Goal: Communication & Community: Answer question/provide support

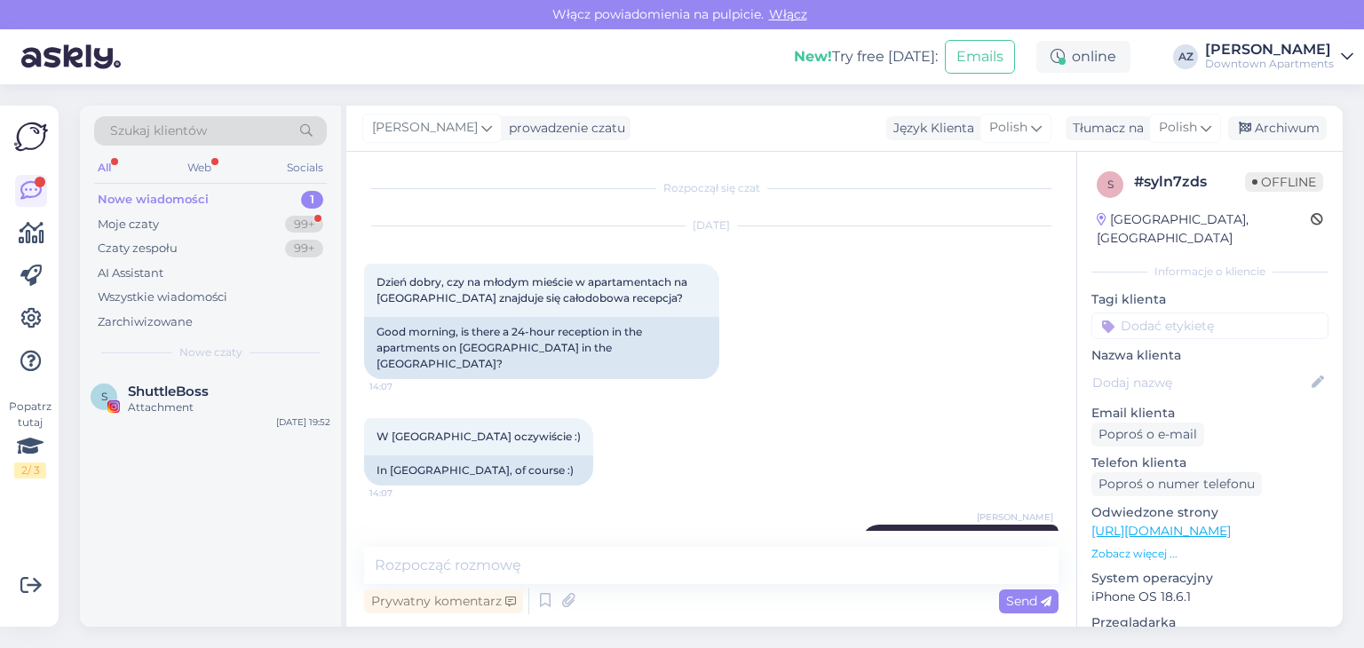
scroll to position [51, 0]
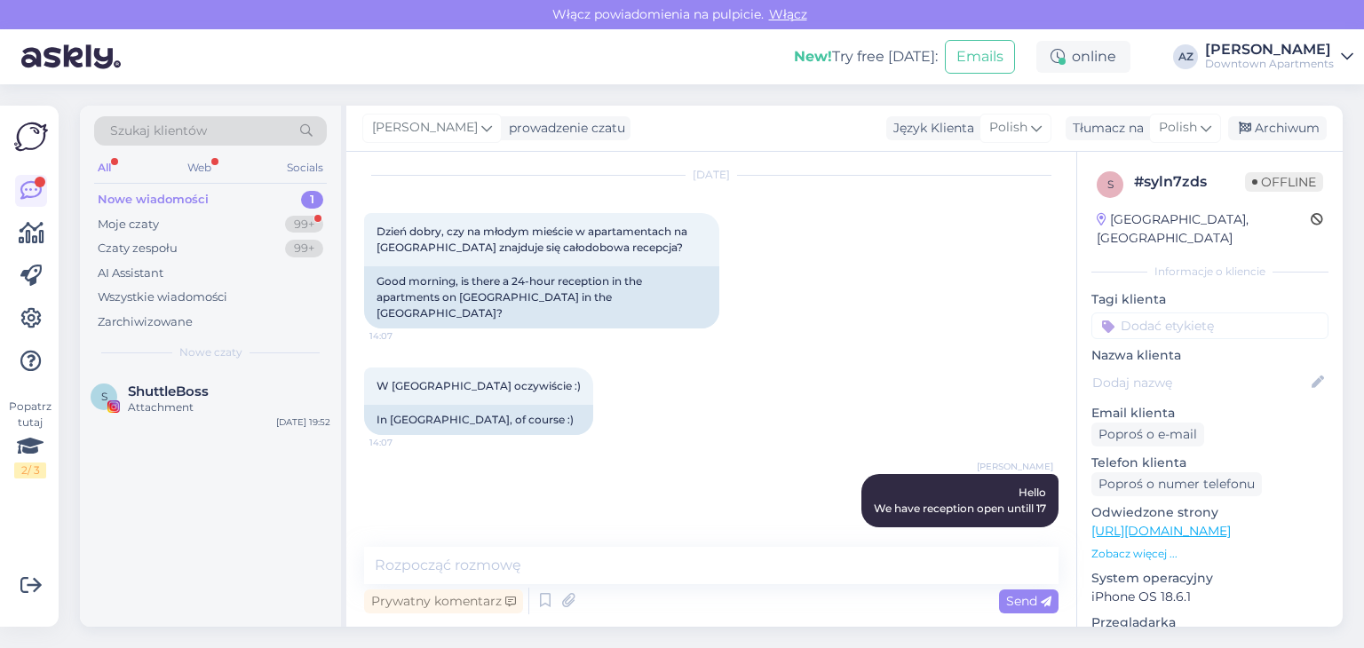
click at [154, 200] on div "Nowe wiadomości" at bounding box center [153, 200] width 111 height 18
click at [202, 411] on div "Attachment" at bounding box center [229, 408] width 203 height 16
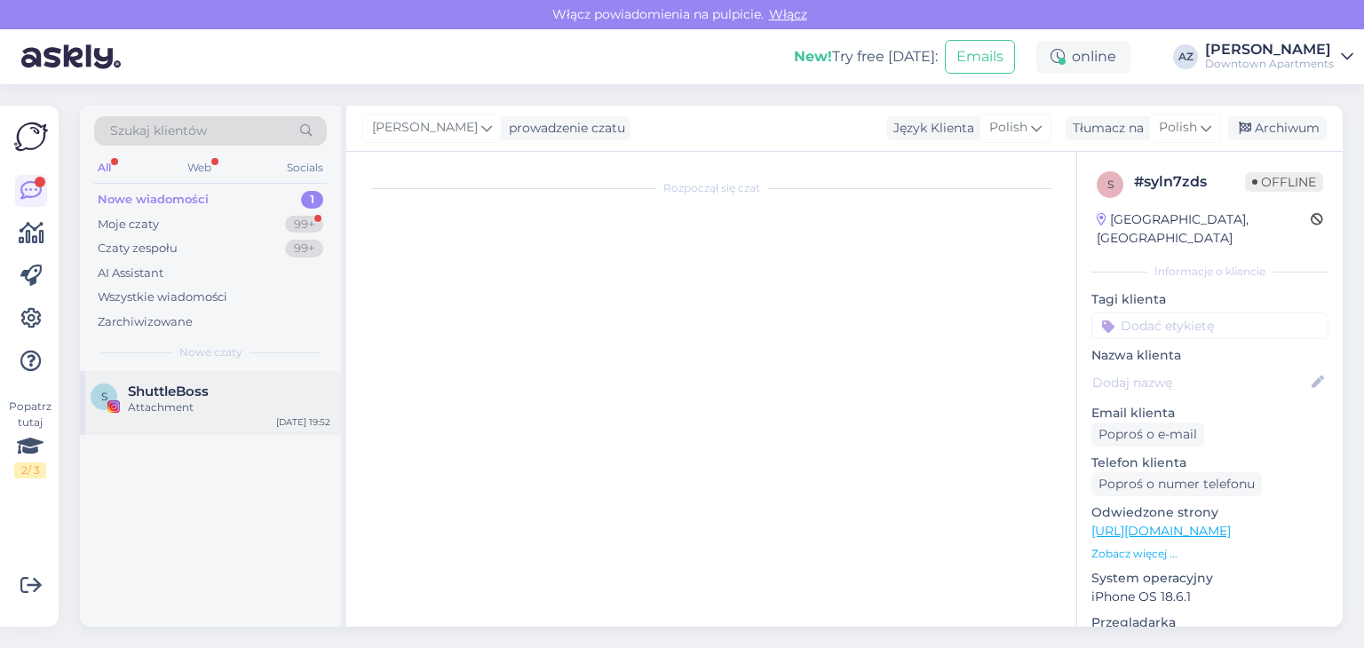
scroll to position [0, 0]
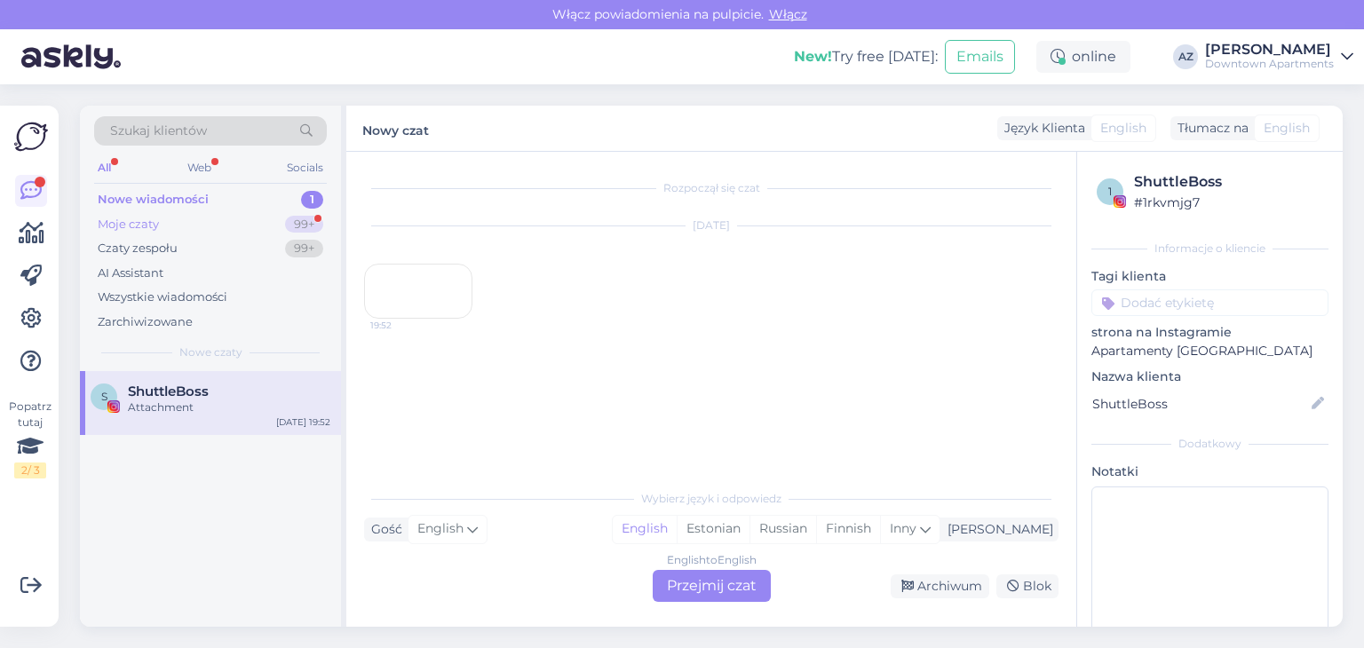
click at [176, 221] on div "Moje czaty 99+" at bounding box center [210, 224] width 233 height 25
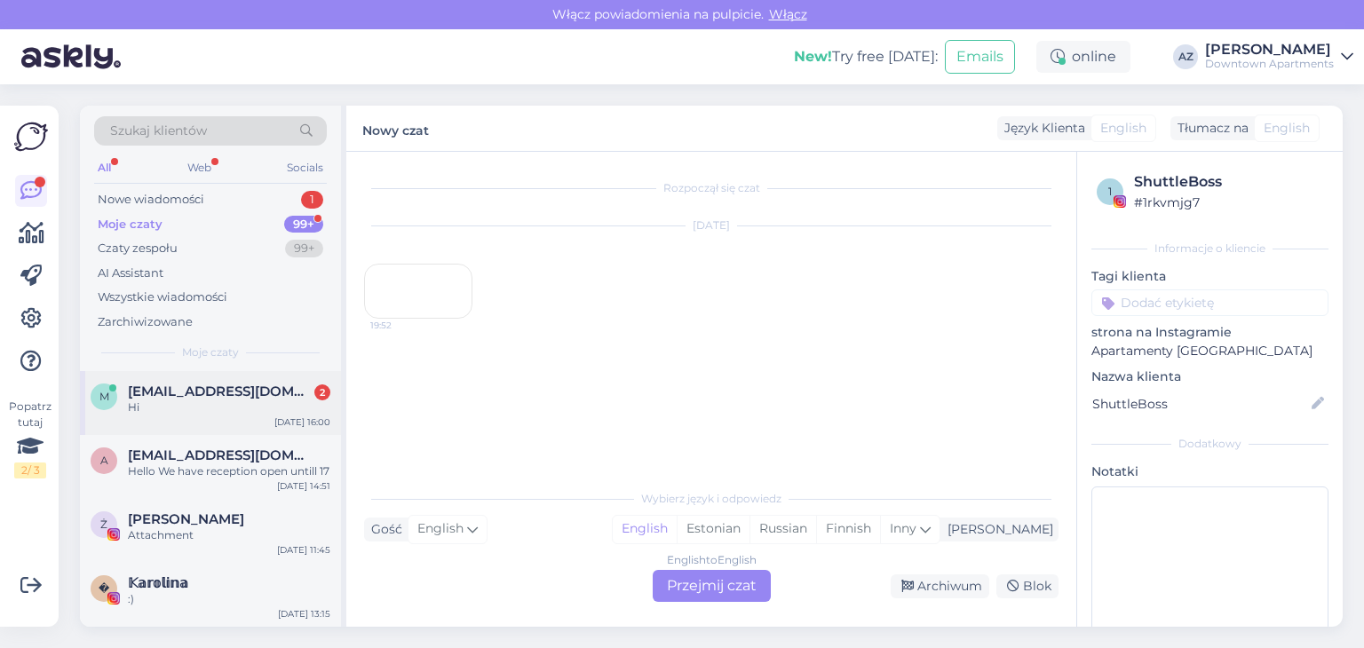
click at [231, 410] on div "Hi" at bounding box center [229, 408] width 203 height 16
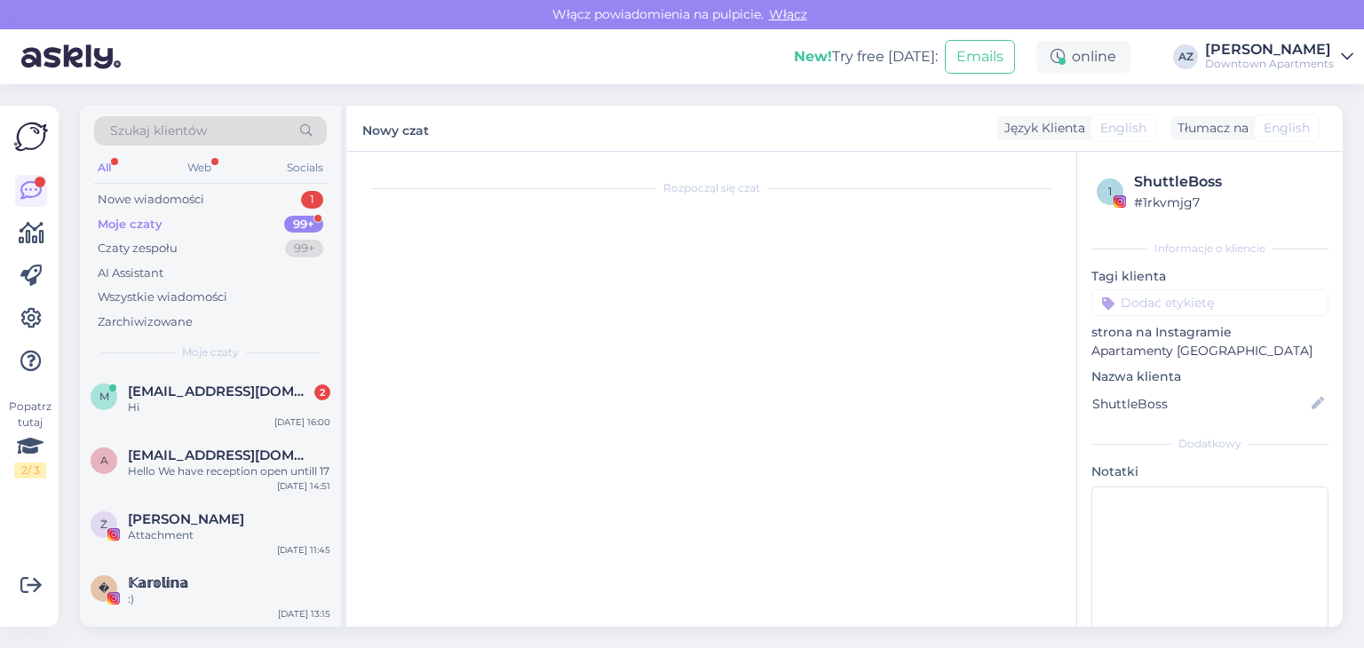
scroll to position [405, 0]
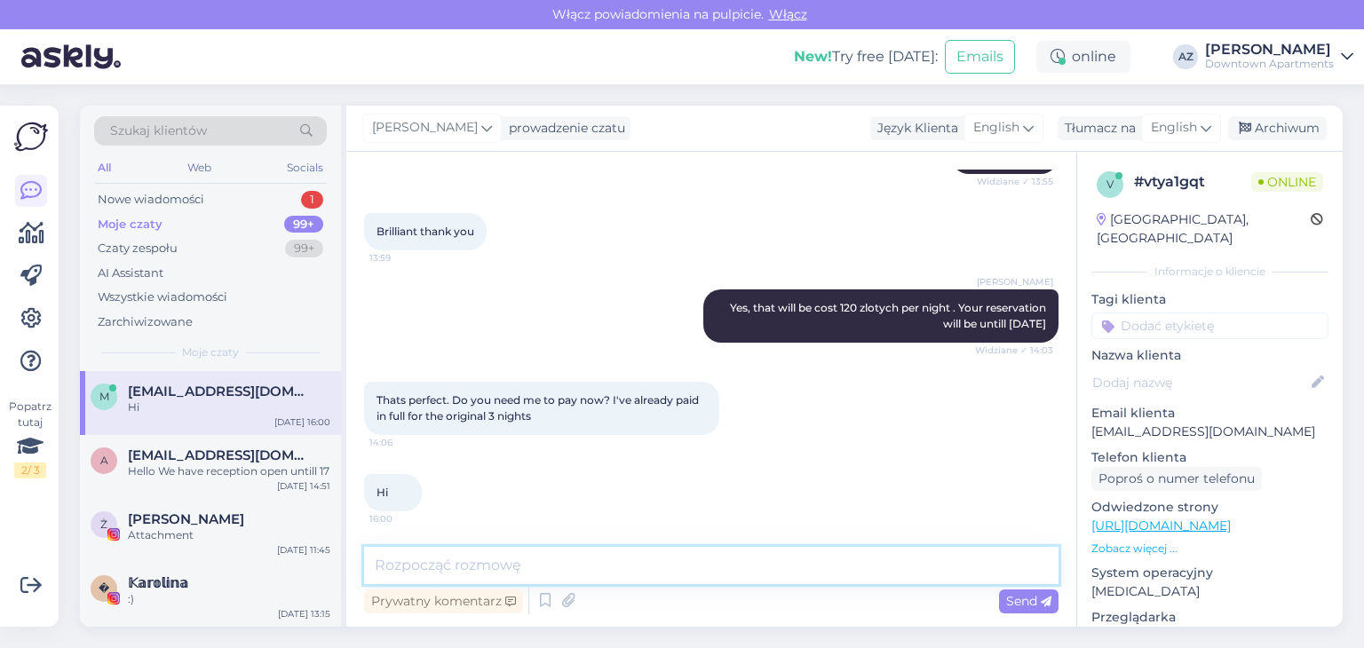
click at [471, 558] on textarea at bounding box center [711, 565] width 695 height 37
click at [419, 566] on textarea "I can Extend that foe you and then" at bounding box center [711, 565] width 695 height 37
click at [521, 566] on textarea "I can extend that foe you and then" at bounding box center [711, 565] width 695 height 37
click at [621, 569] on textarea "I can extend that for you and then" at bounding box center [711, 565] width 695 height 37
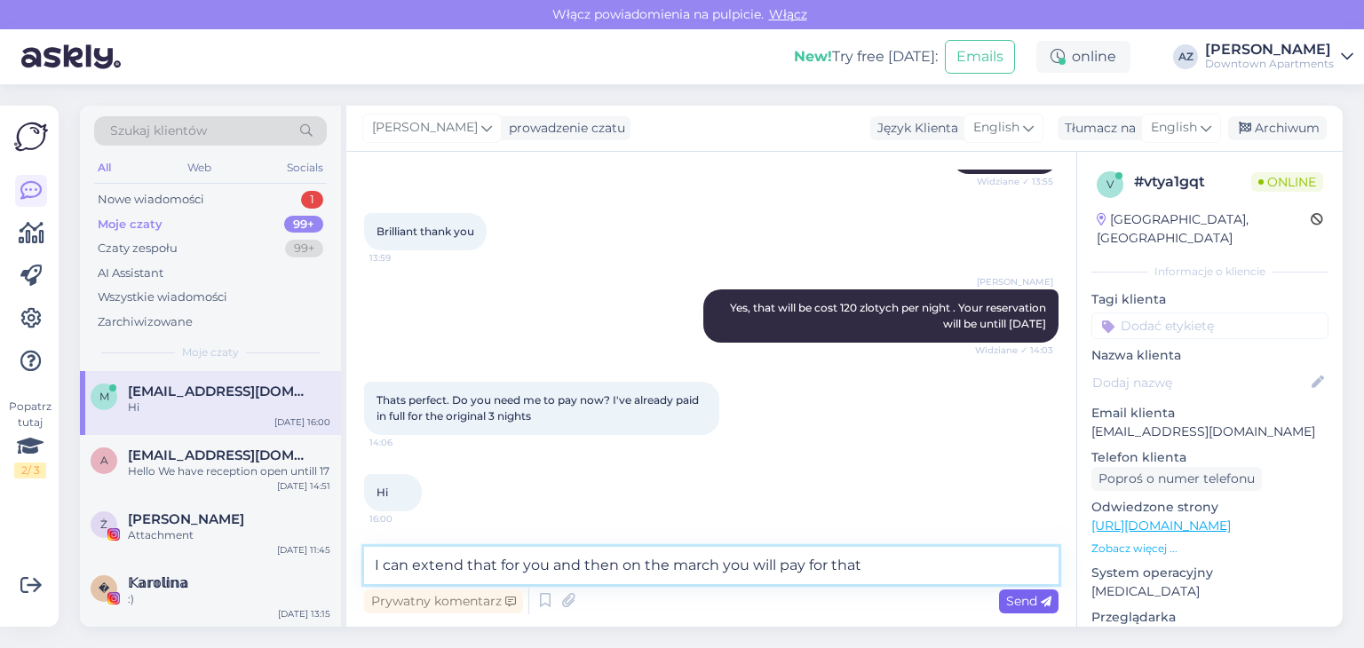
type textarea "I can extend that for you and then on the march you will pay for that"
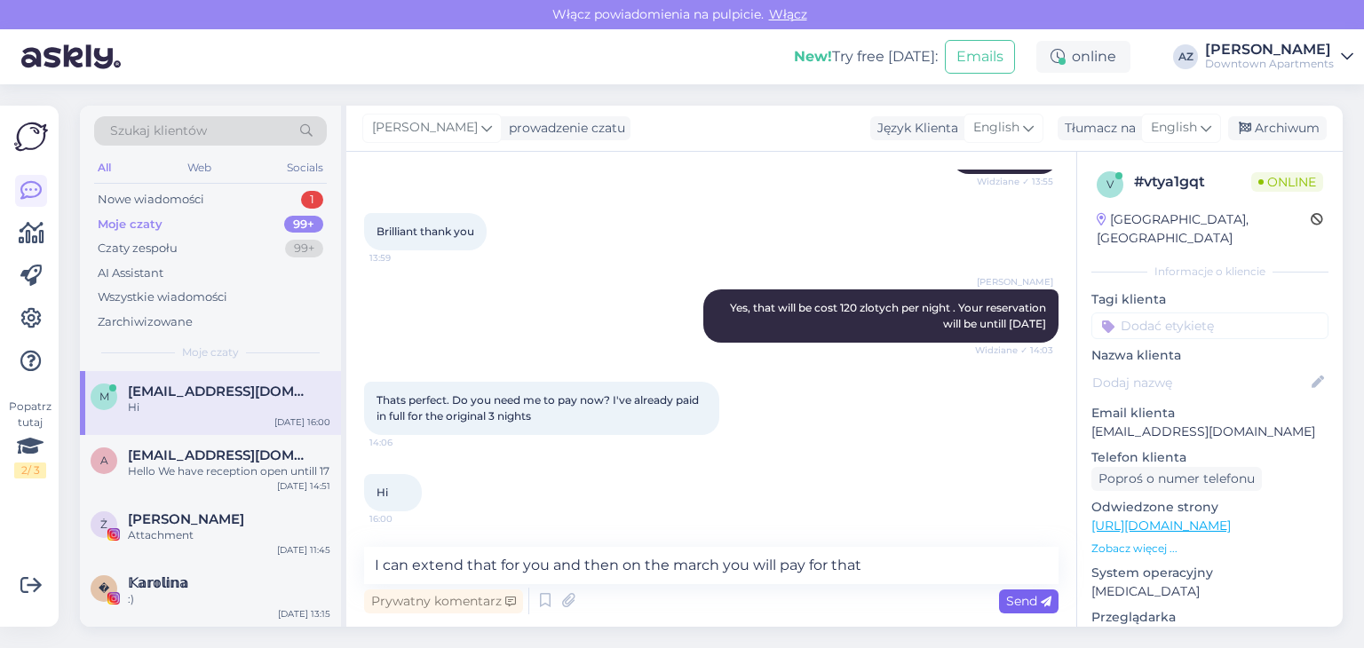
click at [1024, 600] on span "Send" at bounding box center [1028, 601] width 45 height 16
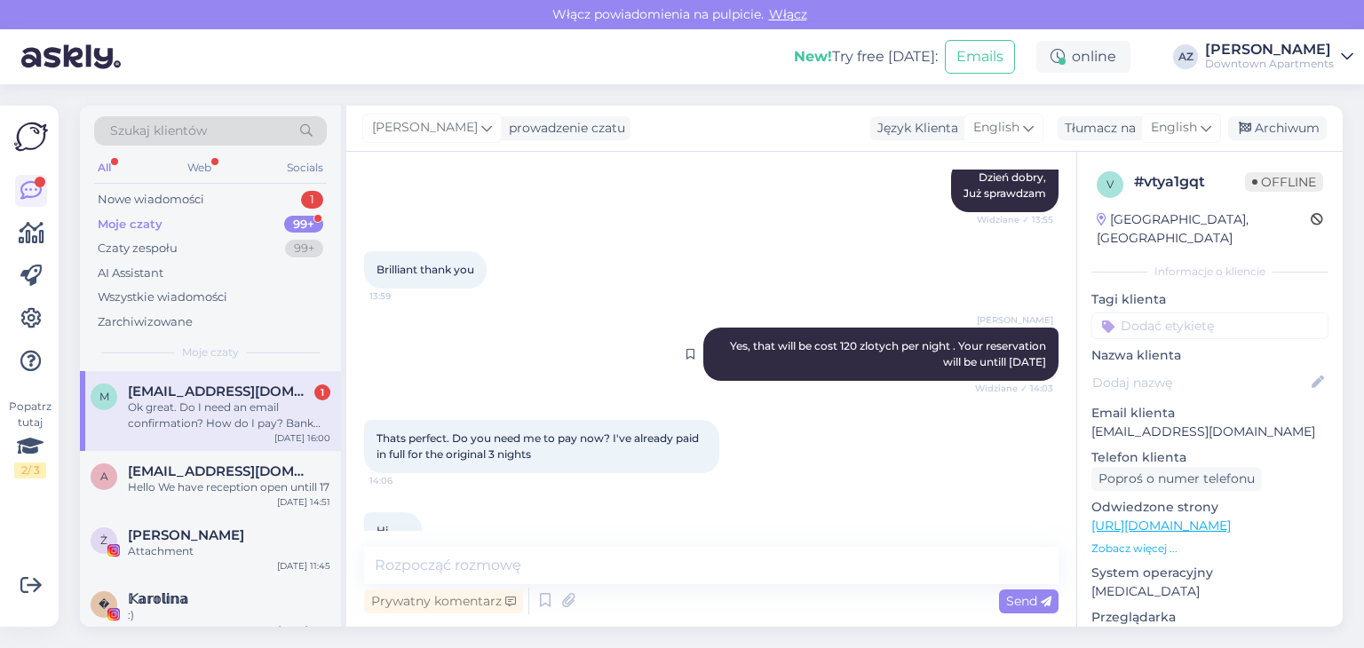
scroll to position [589, 0]
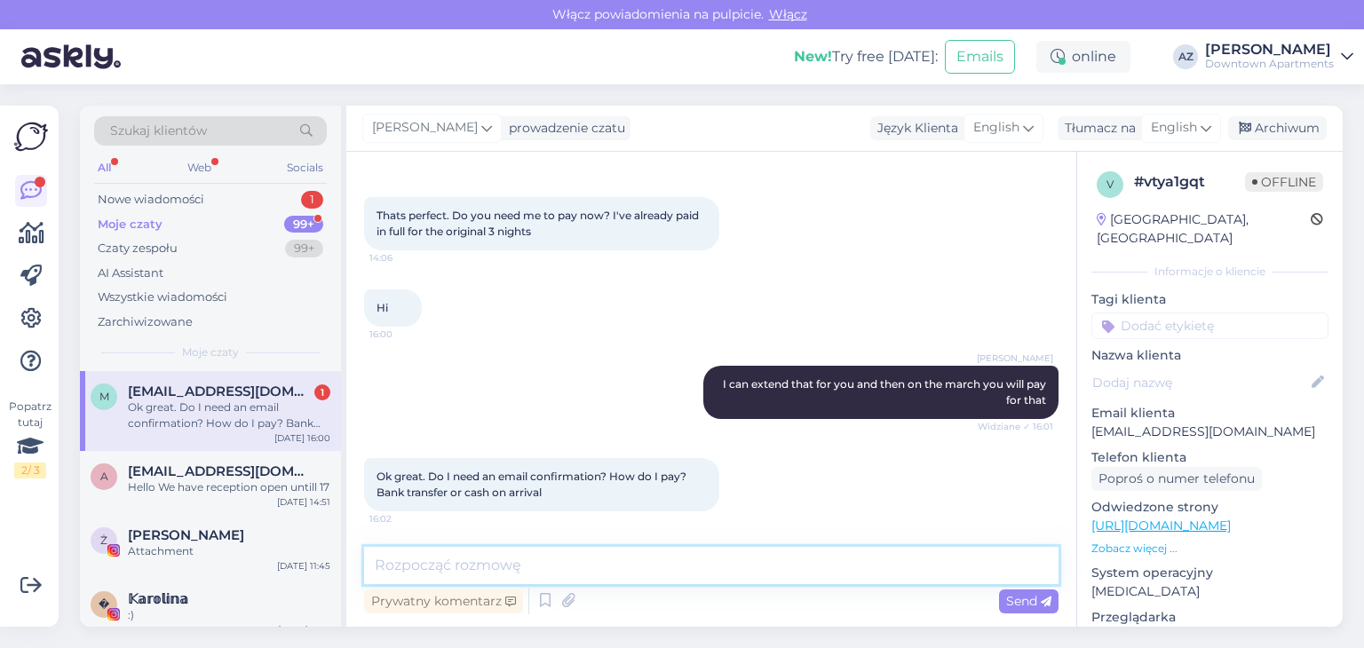
click at [435, 560] on textarea at bounding box center [711, 565] width 695 height 37
type textarea "i"
type textarea "It can be cash in our office at Chmielna 10 /U2"
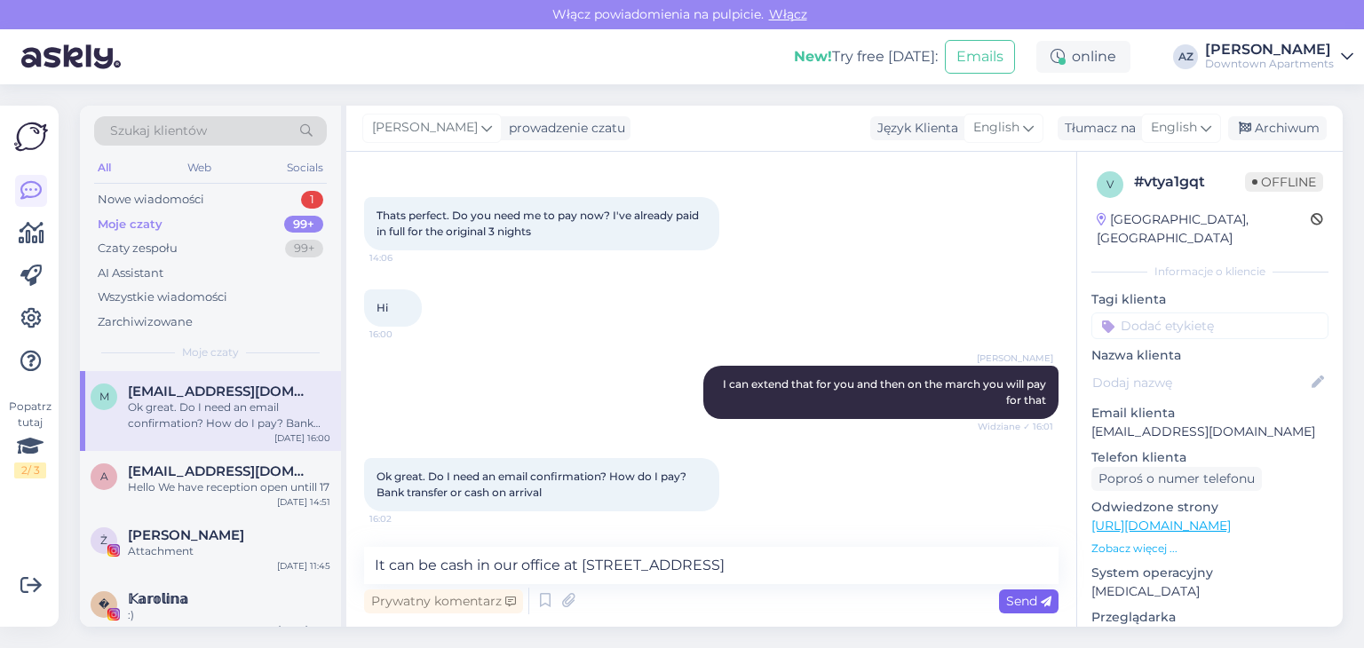
click at [1028, 593] on span "Send" at bounding box center [1028, 601] width 45 height 16
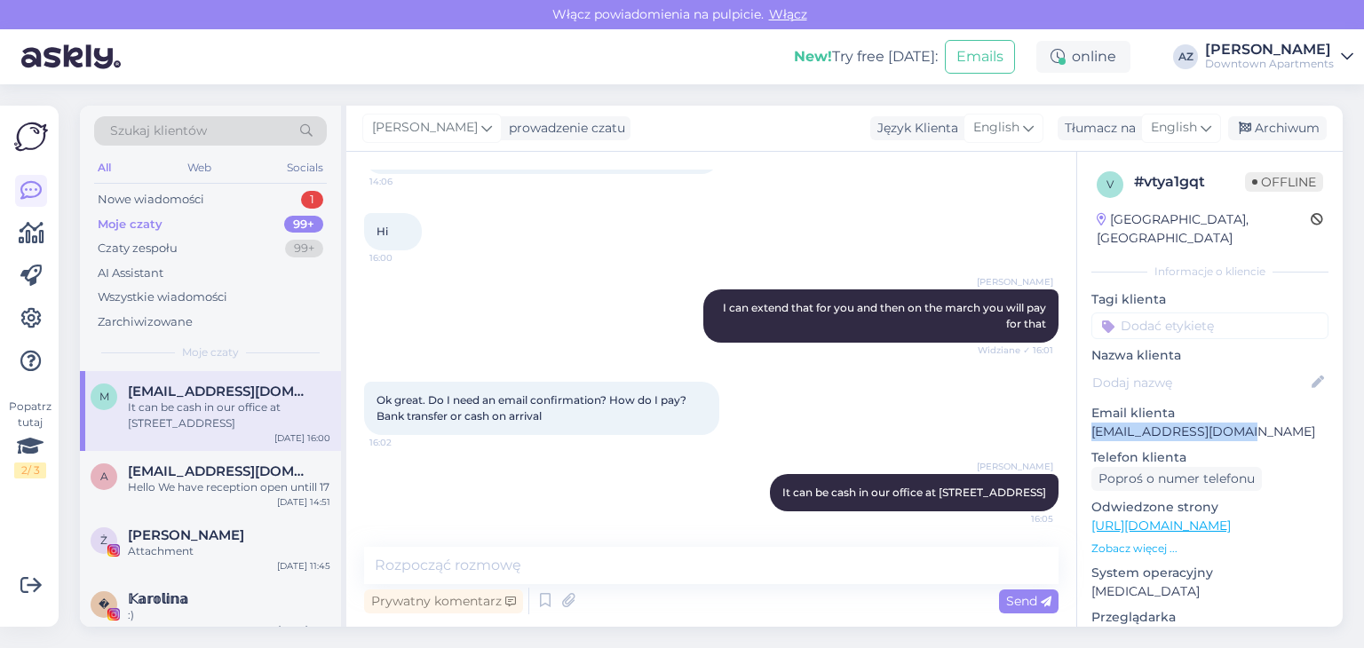
drag, startPoint x: 1259, startPoint y: 414, endPoint x: 1094, endPoint y: 413, distance: 164.3
click at [1094, 423] on p "mantydutton@gmail.com" at bounding box center [1210, 432] width 237 height 19
copy p "mantydutton@gmail.com"
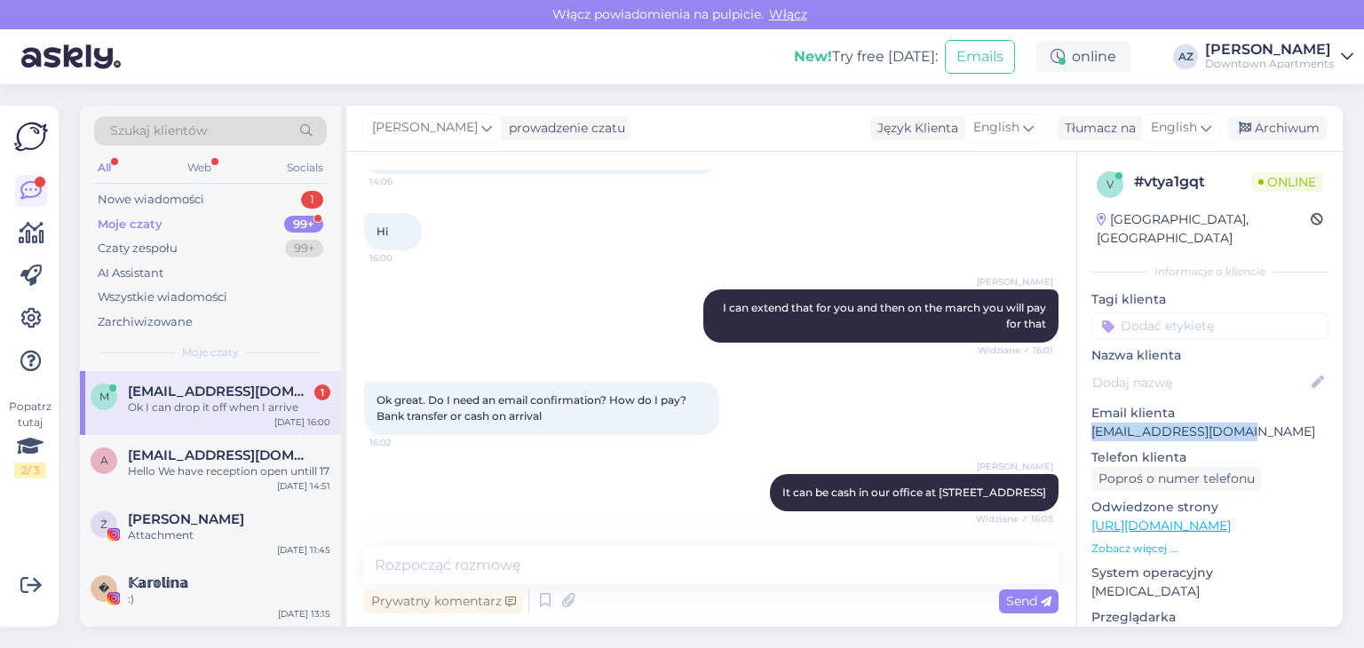
scroll to position [743, 0]
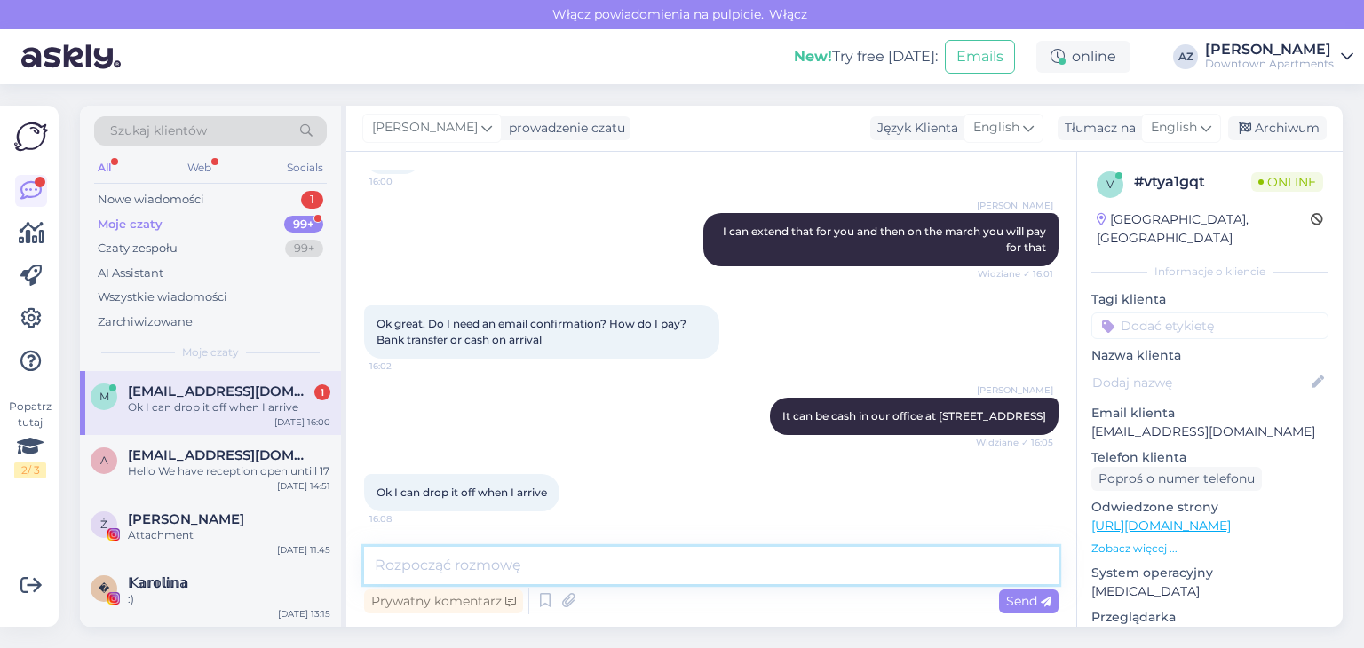
click at [459, 563] on textarea at bounding box center [711, 565] width 695 height 37
type textarea "Yes, that is no problem for that"
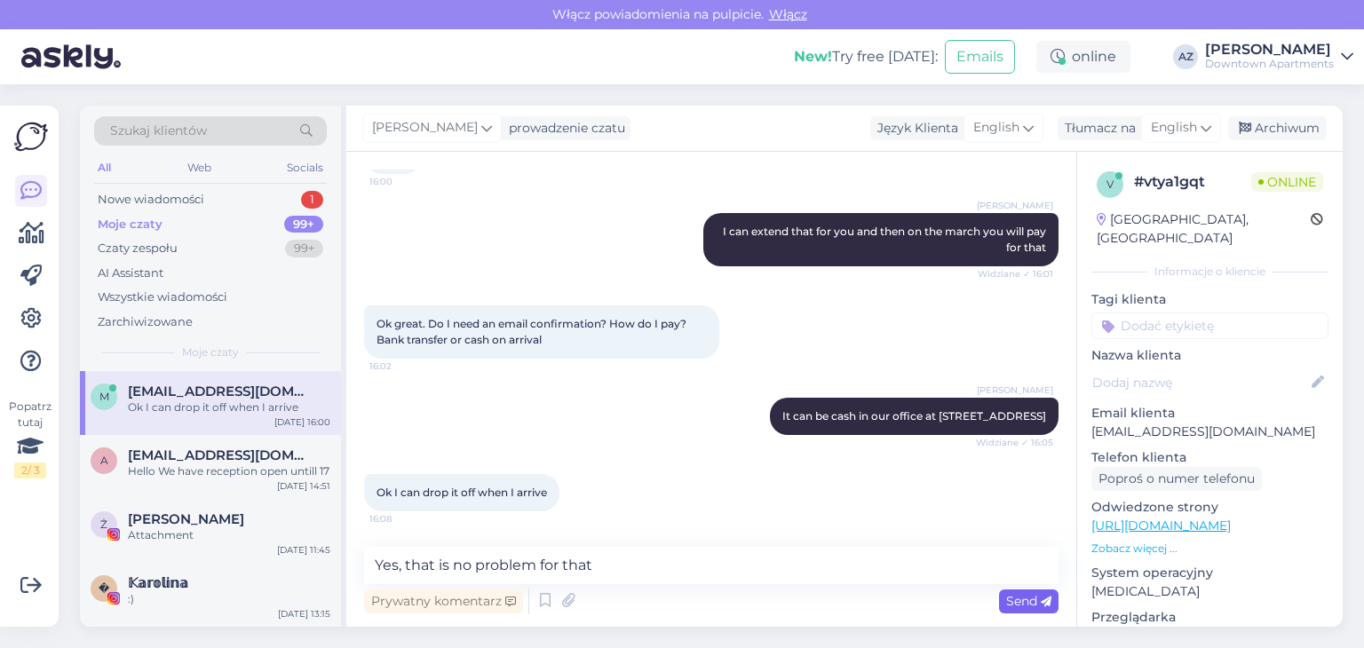
click at [1016, 594] on span "Send" at bounding box center [1028, 601] width 45 height 16
